Goal: Find specific page/section: Find specific page/section

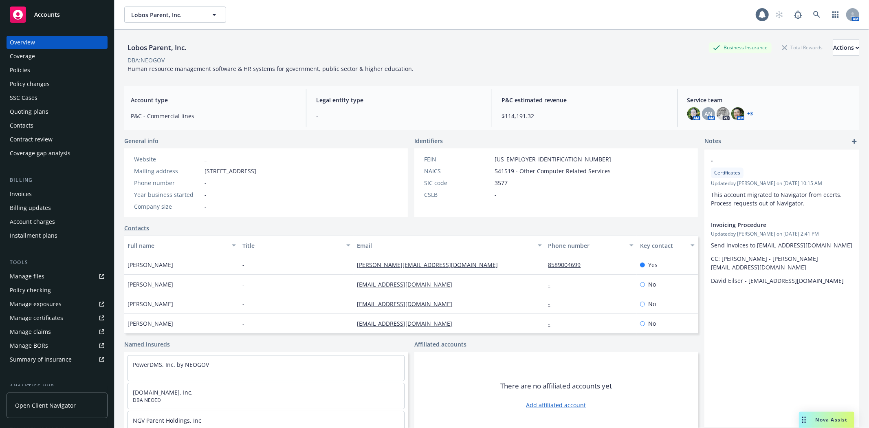
click at [57, 15] on span "Accounts" at bounding box center [47, 14] width 26 height 7
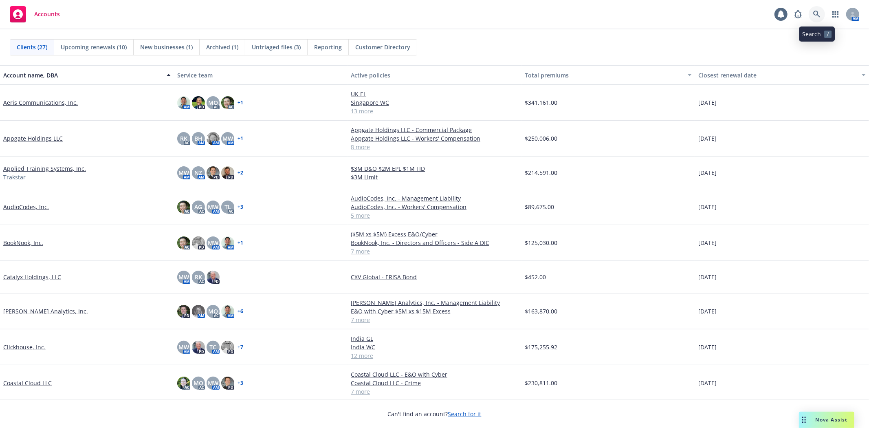
click at [817, 14] on icon at bounding box center [816, 14] width 7 height 7
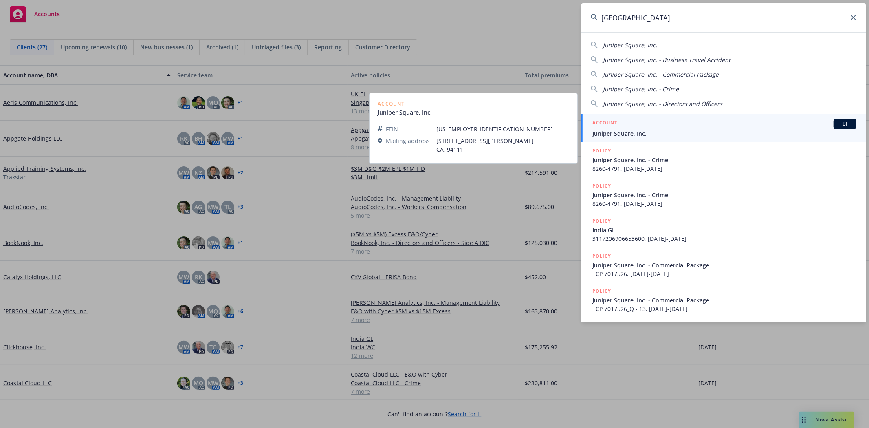
type input "[GEOGRAPHIC_DATA]"
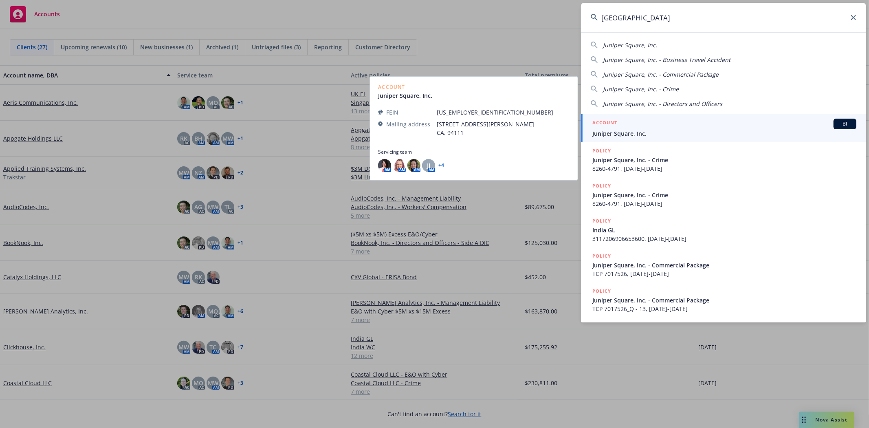
click at [653, 125] on div "ACCOUNT BI" at bounding box center [724, 124] width 264 height 11
